Goal: Information Seeking & Learning: Compare options

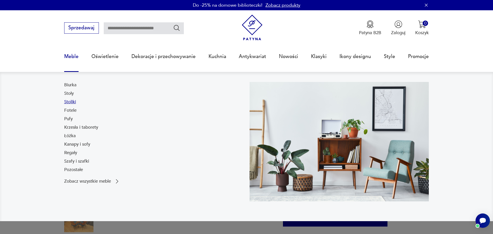
click at [64, 105] on link "Stoliki" at bounding box center [70, 102] width 12 height 6
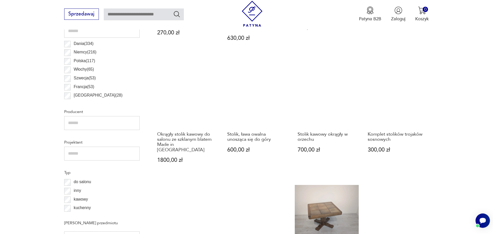
scroll to position [319, 0]
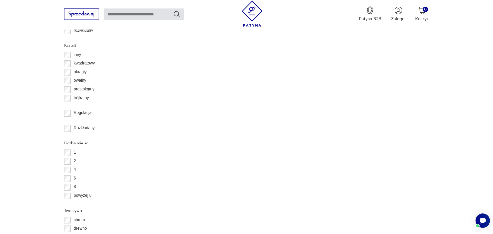
scroll to position [832, 0]
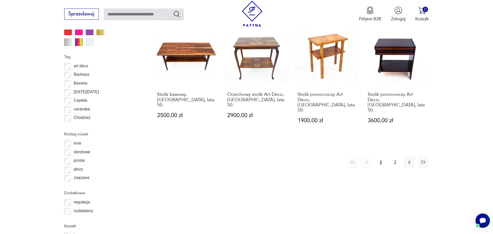
scroll to position [622, 0]
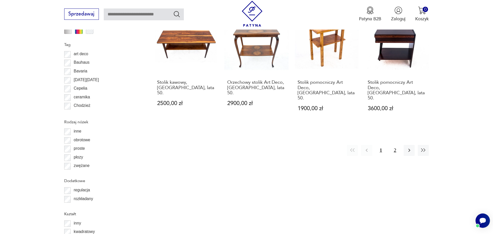
click at [400, 156] on button "2" at bounding box center [394, 150] width 11 height 11
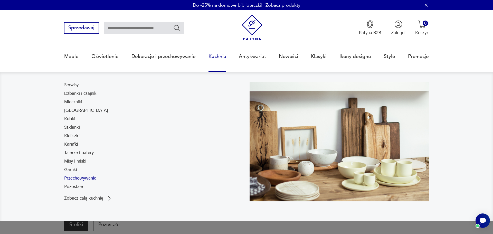
click at [73, 181] on link "Przechowywanie" at bounding box center [80, 178] width 32 height 6
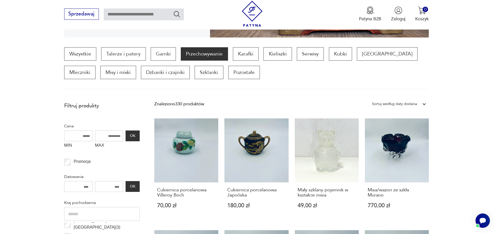
scroll to position [159, 0]
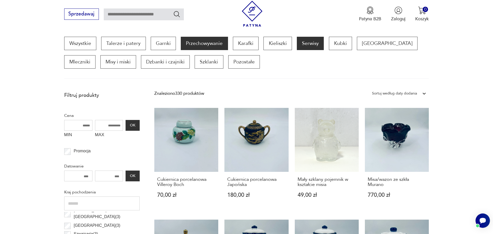
click at [323, 50] on p "Serwisy" at bounding box center [310, 43] width 27 height 13
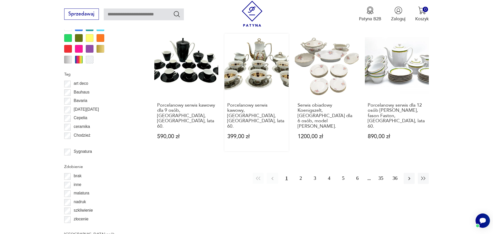
scroll to position [622, 0]
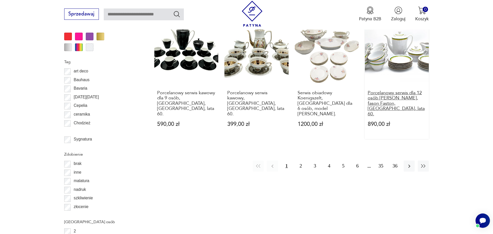
click at [404, 116] on h3 "Porcelanowy serwis dla 12 osób [PERSON_NAME], fason Faston, [GEOGRAPHIC_DATA], …" at bounding box center [396, 103] width 58 height 26
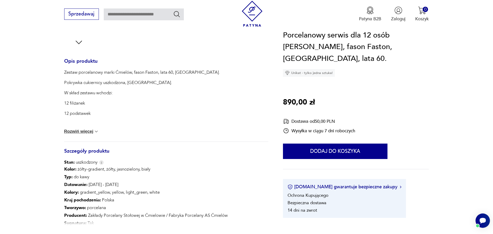
scroll to position [252, 0]
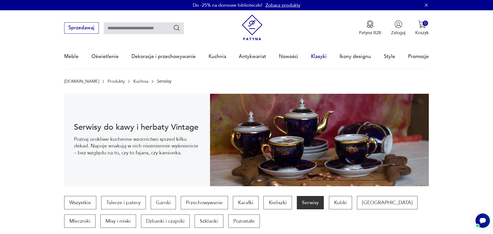
click at [320, 58] on link "Klasyki" at bounding box center [319, 57] width 16 height 24
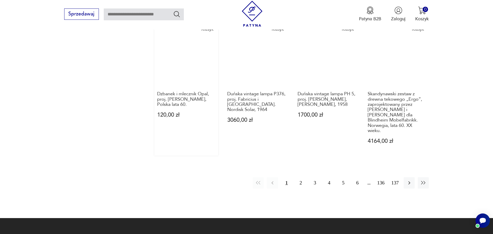
scroll to position [526, 0]
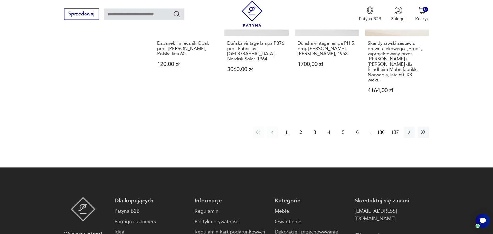
click at [295, 138] on button "2" at bounding box center [300, 131] width 11 height 11
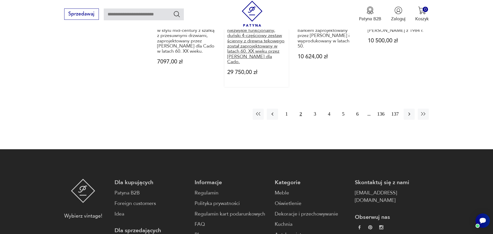
scroll to position [587, 0]
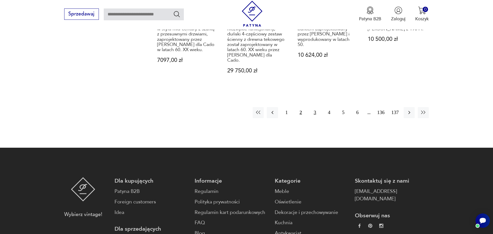
click at [309, 118] on button "3" at bounding box center [314, 112] width 11 height 11
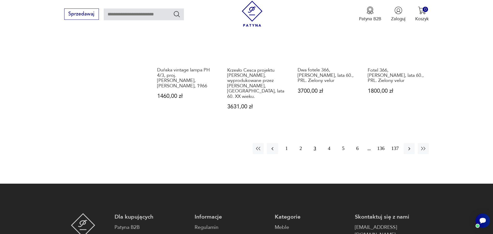
scroll to position [587, 0]
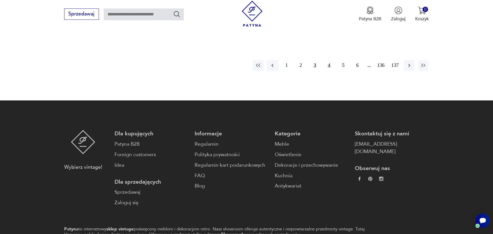
click at [325, 71] on button "4" at bounding box center [328, 65] width 11 height 11
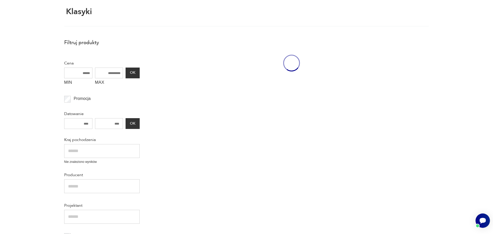
scroll to position [41, 0]
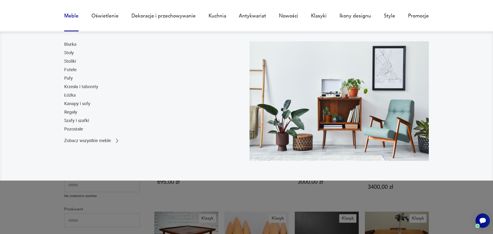
click at [64, 18] on link "Meble" at bounding box center [71, 16] width 14 height 24
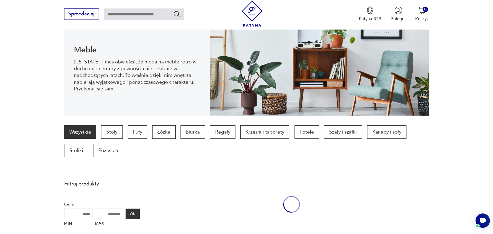
scroll to position [84, 0]
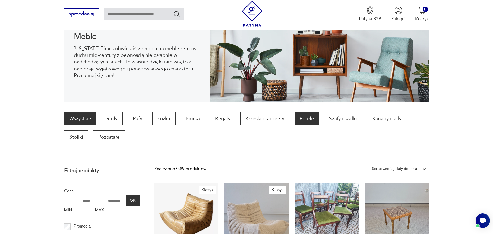
click at [319, 125] on p "Fotele" at bounding box center [306, 118] width 25 height 13
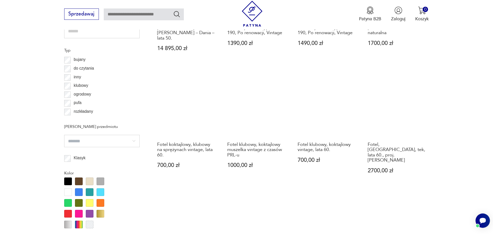
scroll to position [327, 0]
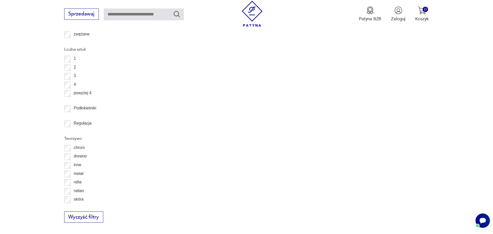
scroll to position [706, 0]
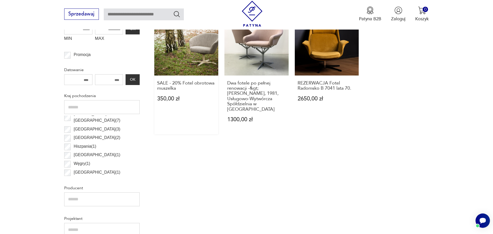
scroll to position [243, 0]
